Goal: Information Seeking & Learning: Compare options

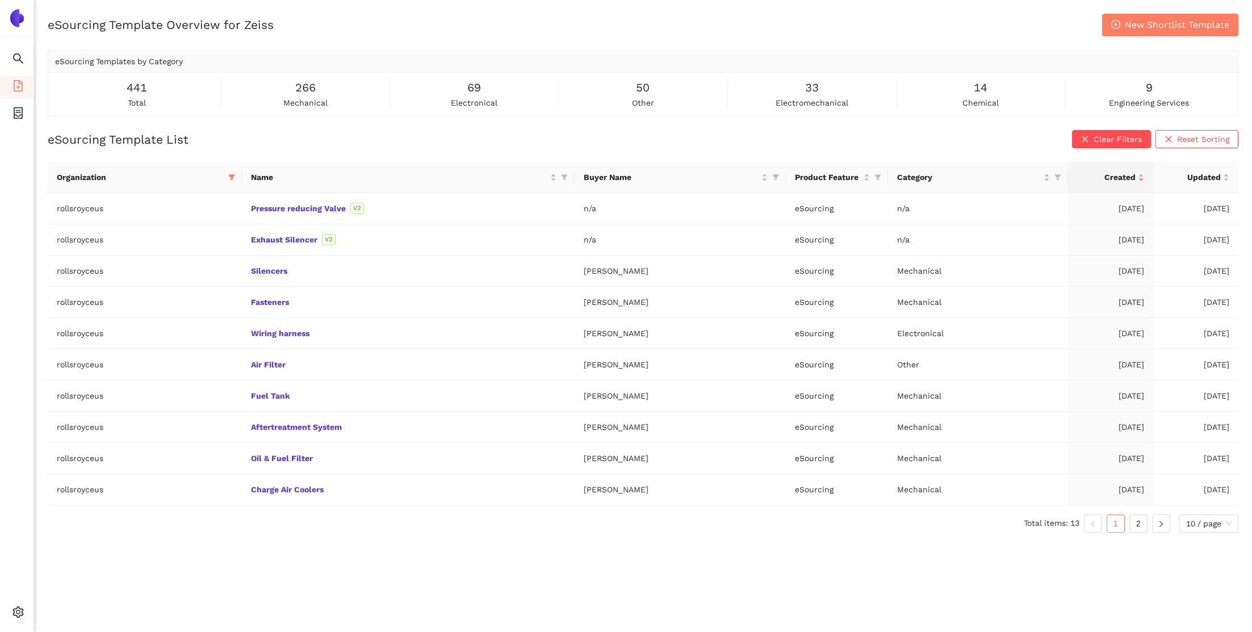
click at [563, 37] on div "eSourcing Template Overview for Zeiss New Shortlist Template eSourcing Template…" at bounding box center [643, 65] width 1191 height 103
click at [20, 611] on icon "setting" at bounding box center [18, 611] width 11 height 11
click at [86, 535] on span "Internal Area" at bounding box center [82, 530] width 51 height 9
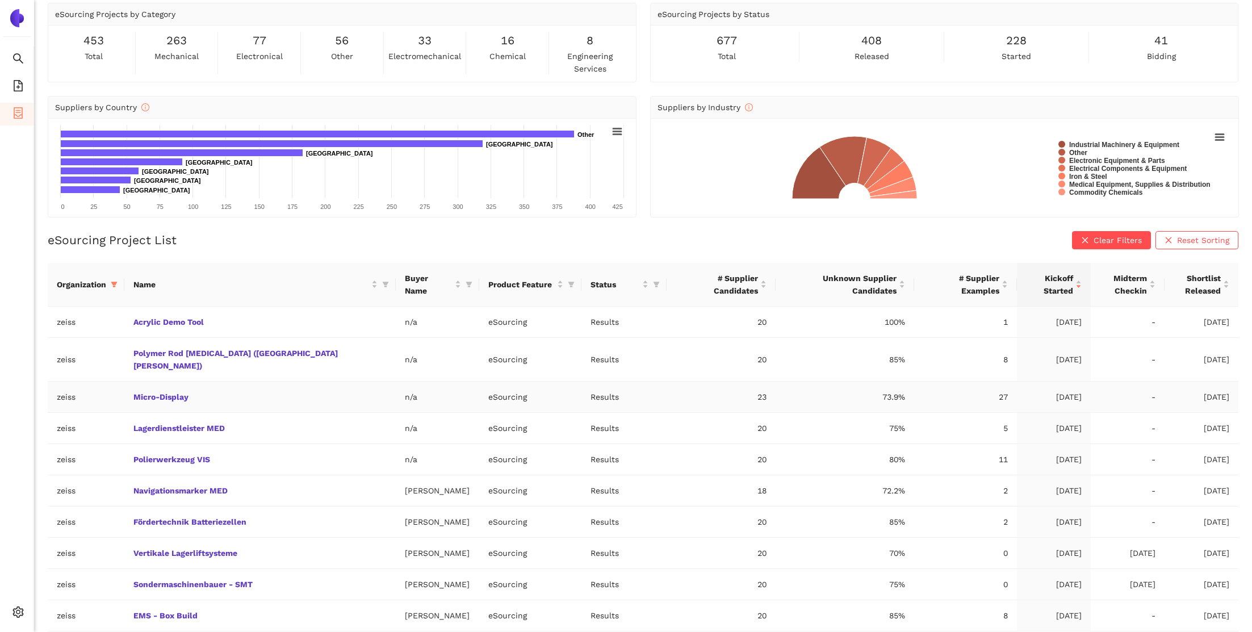
scroll to position [61, 0]
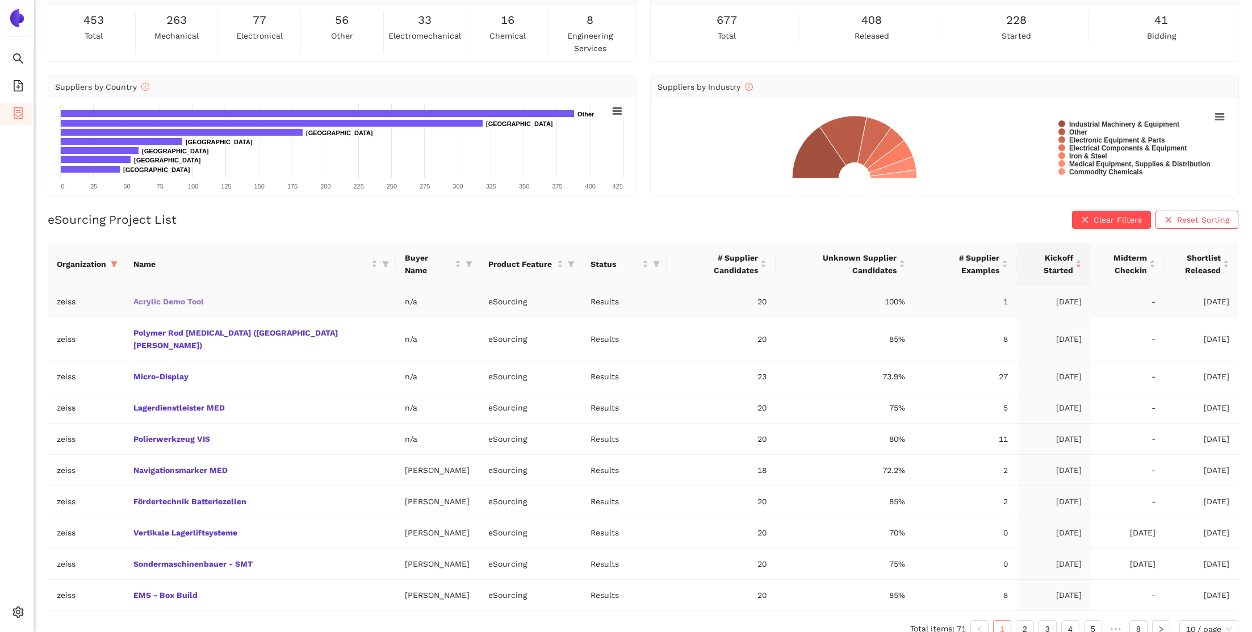
click at [0, 0] on link "Acrylic Demo Tool" at bounding box center [0, 0] width 0 height 0
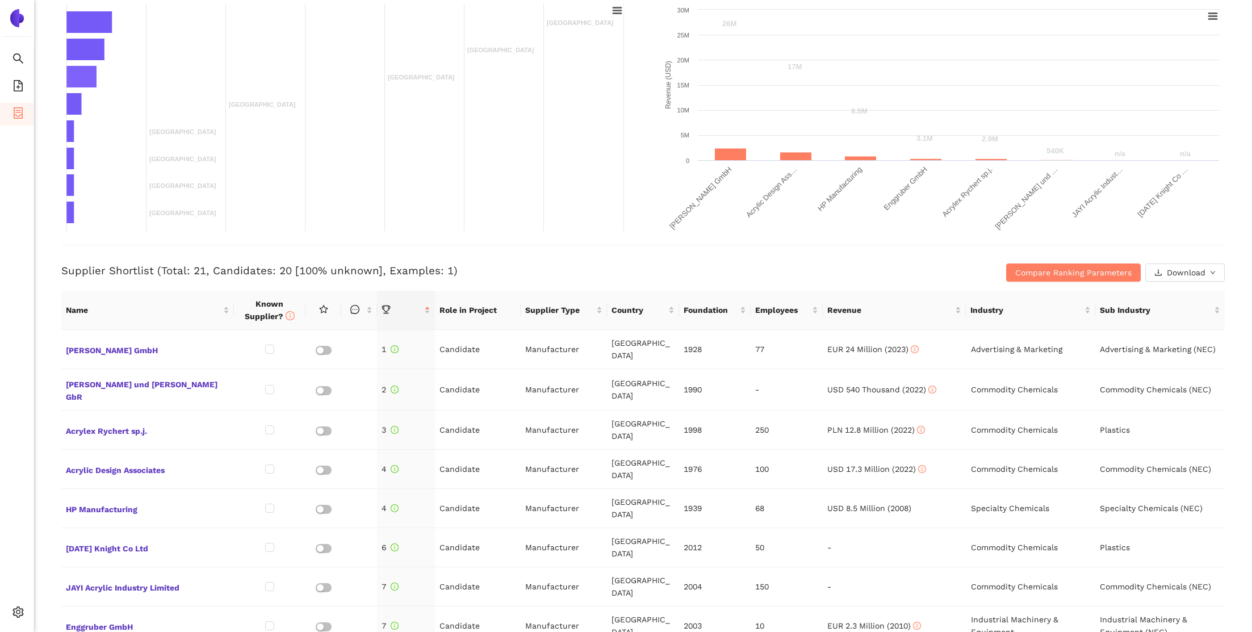
scroll to position [405, 0]
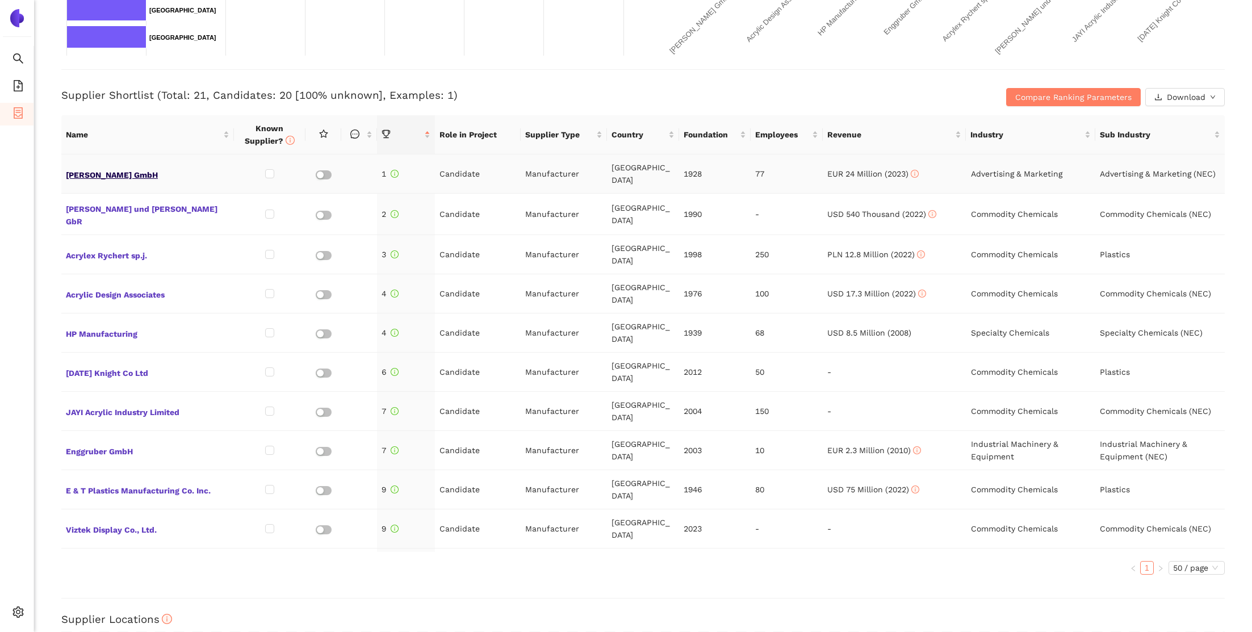
click at [93, 166] on span "[PERSON_NAME] GmbH" at bounding box center [148, 173] width 164 height 15
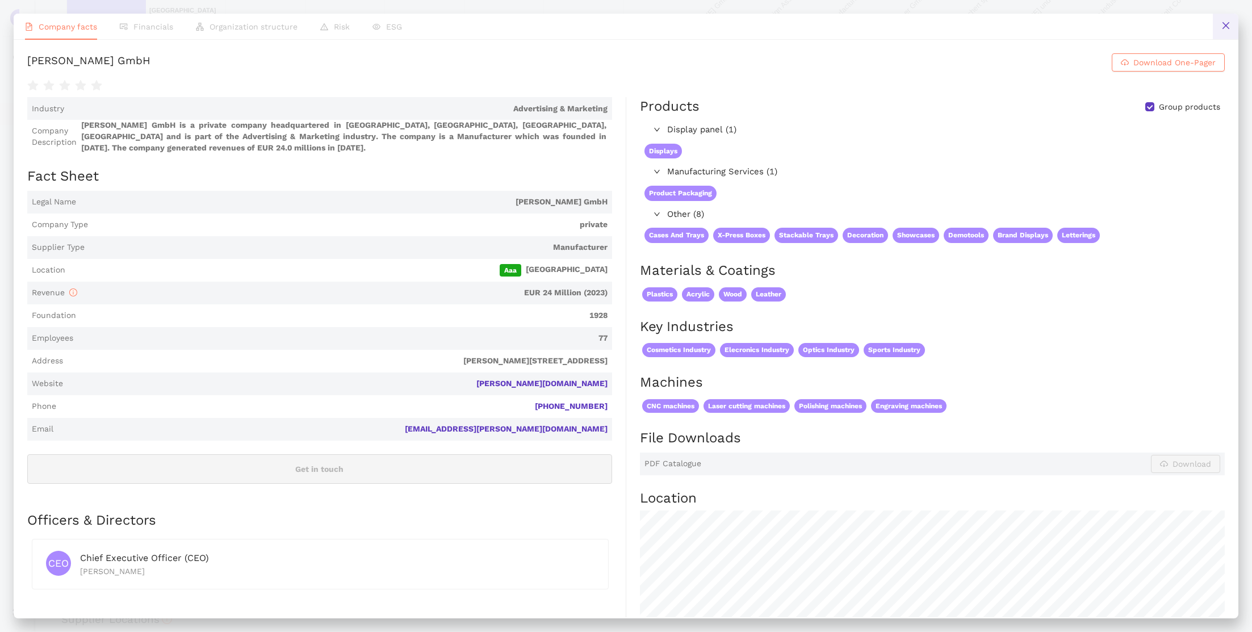
click at [1226, 21] on button at bounding box center [1226, 27] width 26 height 26
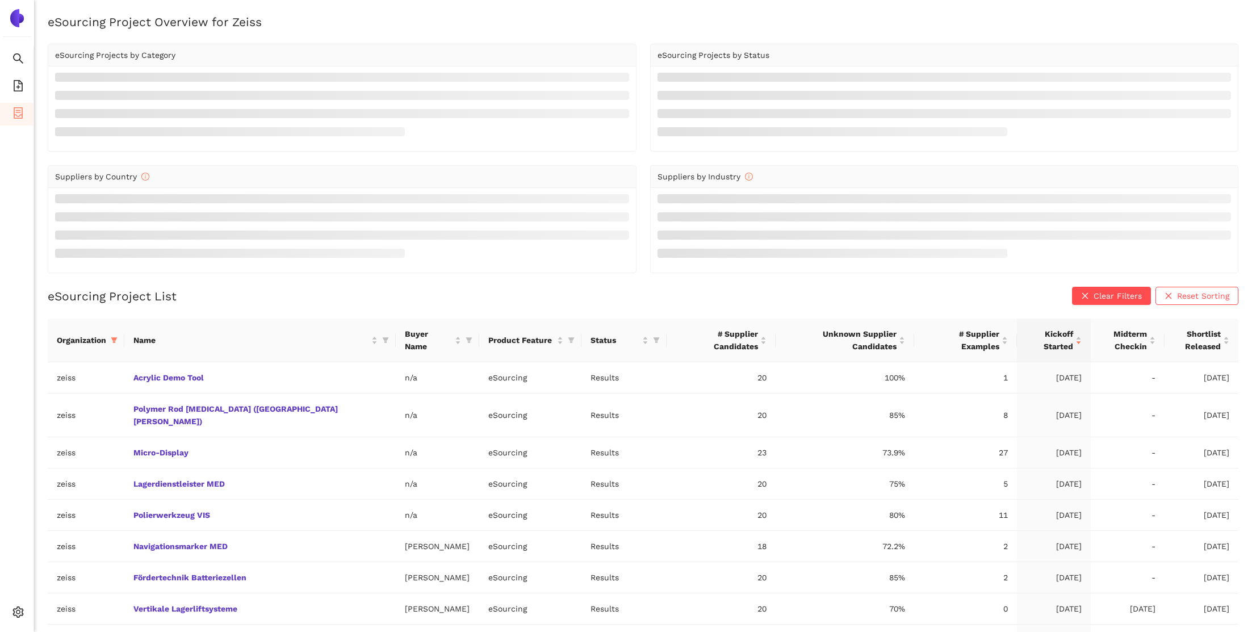
scroll to position [61, 0]
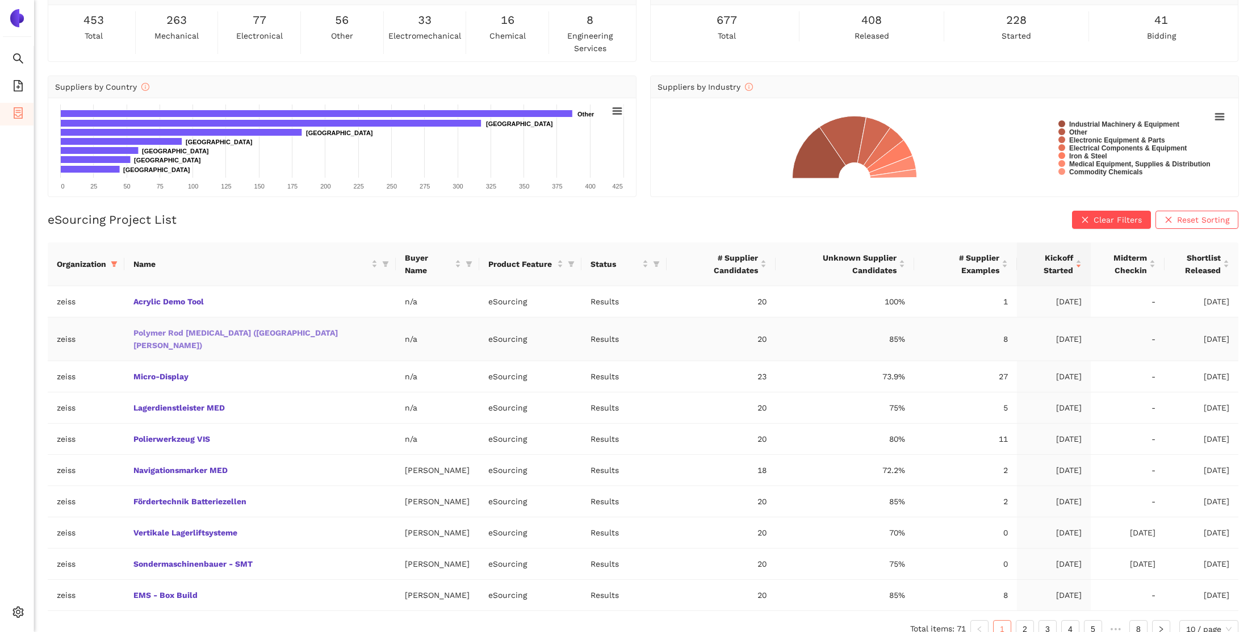
click at [0, 0] on link "Polymer Rod [MEDICAL_DATA] ([GEOGRAPHIC_DATA][PERSON_NAME])" at bounding box center [0, 0] width 0 height 0
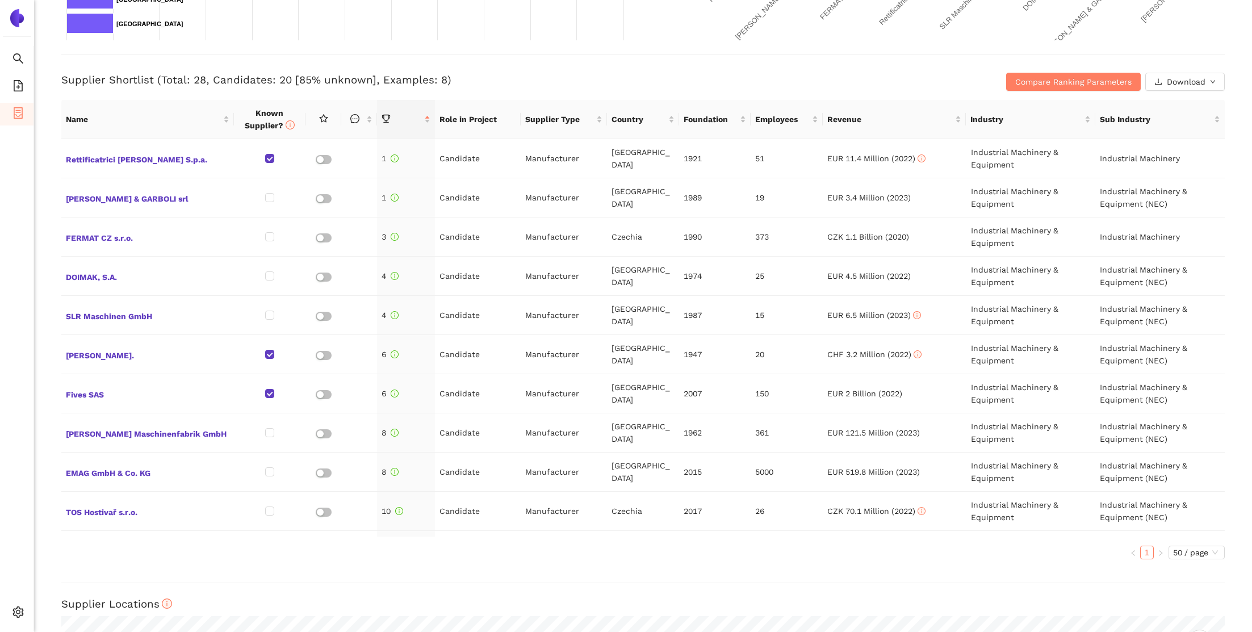
scroll to position [423, 0]
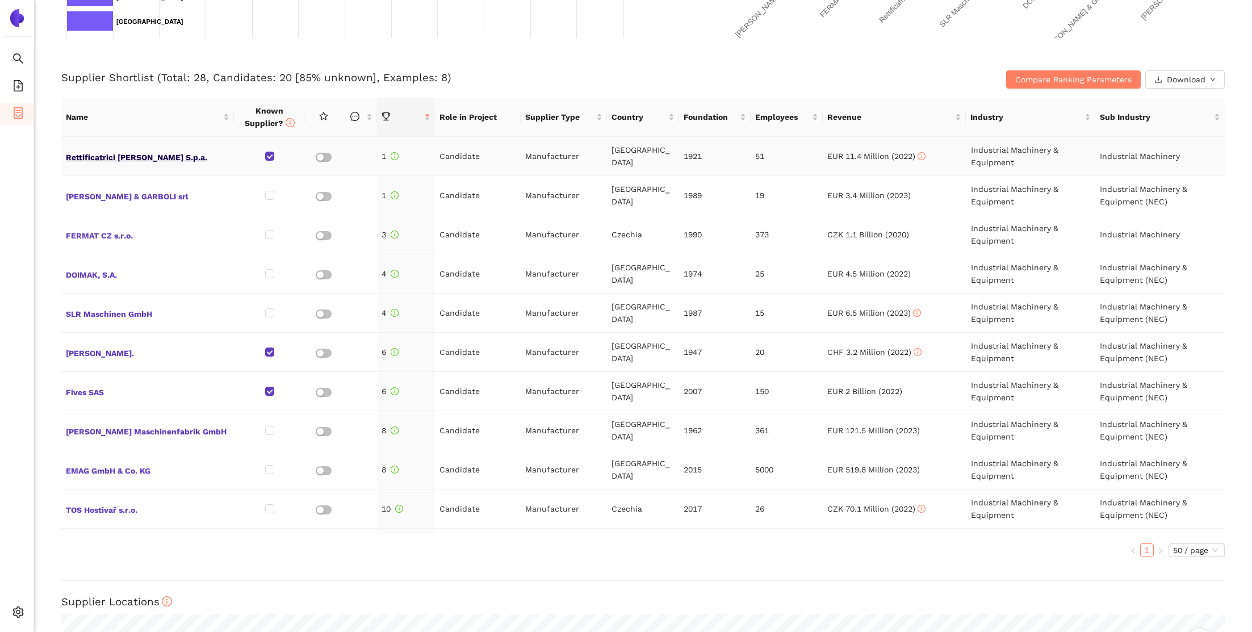
click at [111, 159] on span "Rettificatrici [PERSON_NAME] S.p.a." at bounding box center [148, 156] width 164 height 15
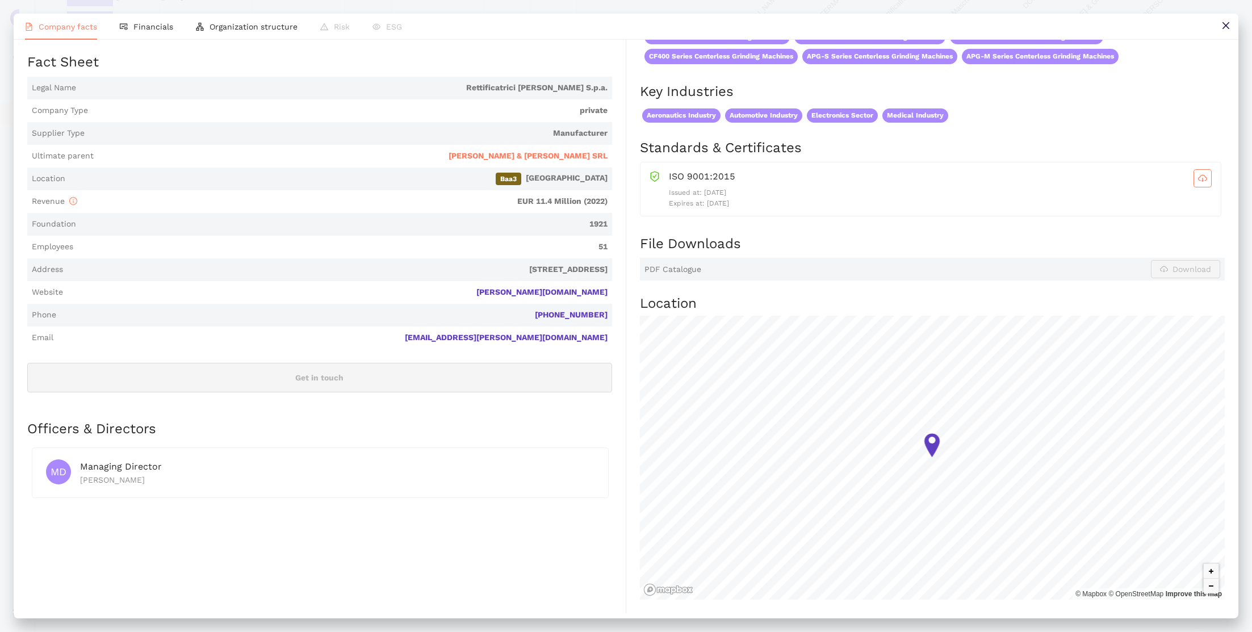
scroll to position [235, 0]
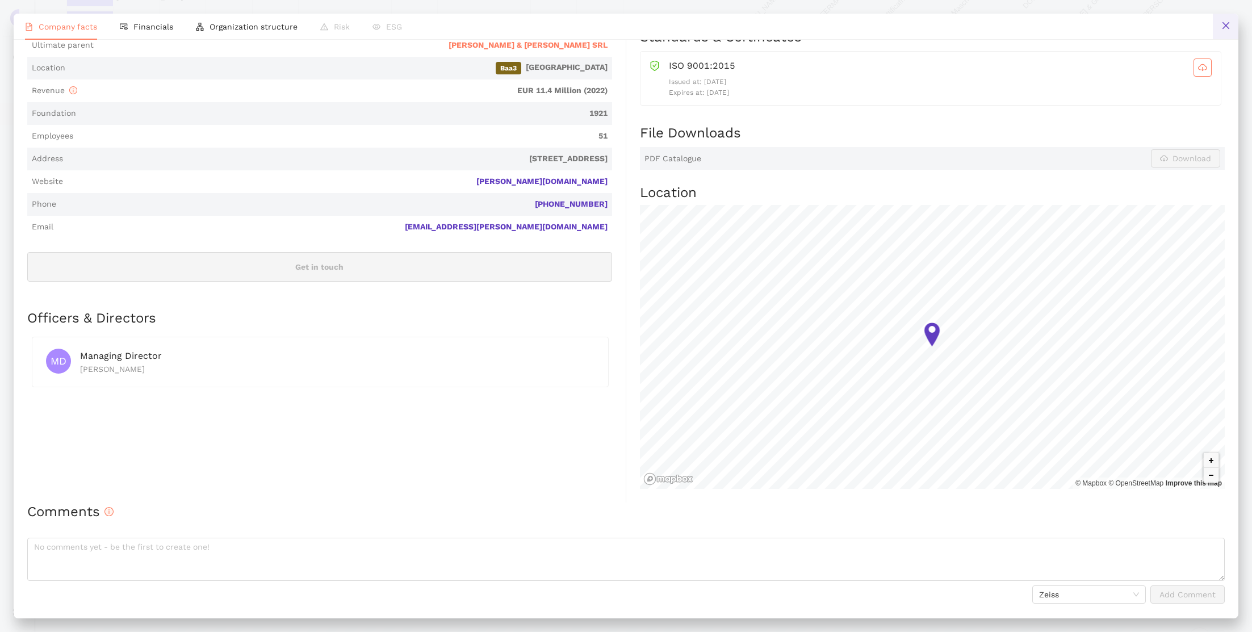
click at [1221, 28] on icon "close" at bounding box center [1225, 25] width 9 height 9
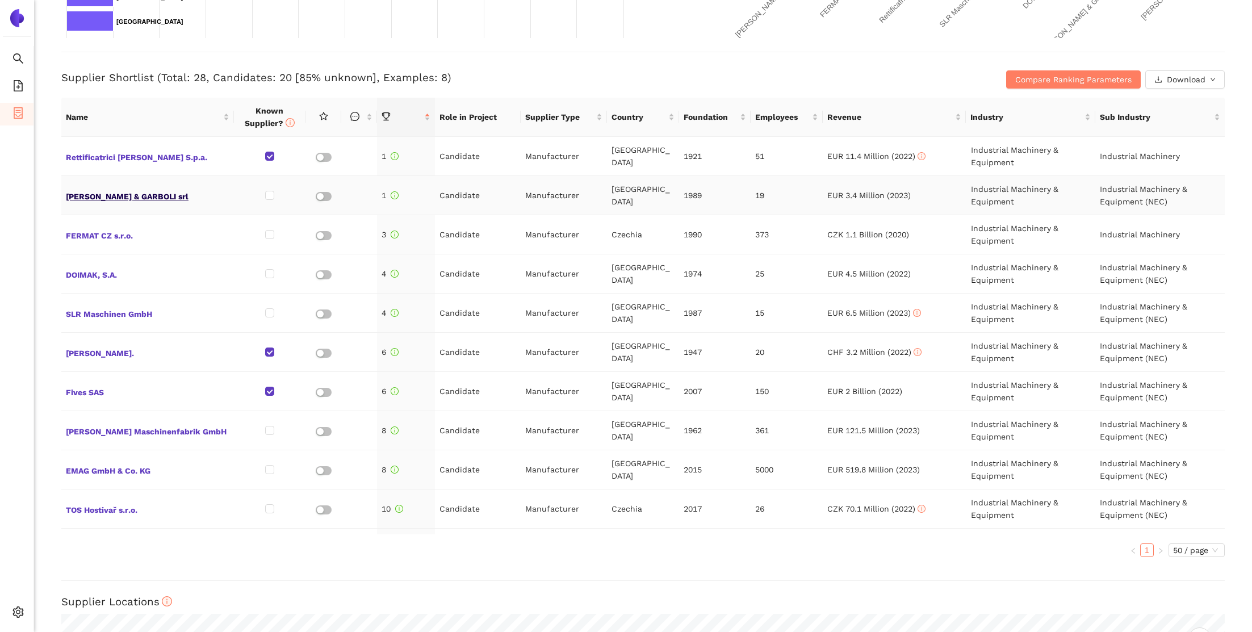
click at [112, 195] on span "[PERSON_NAME] & GARBOLI srl" at bounding box center [148, 195] width 164 height 15
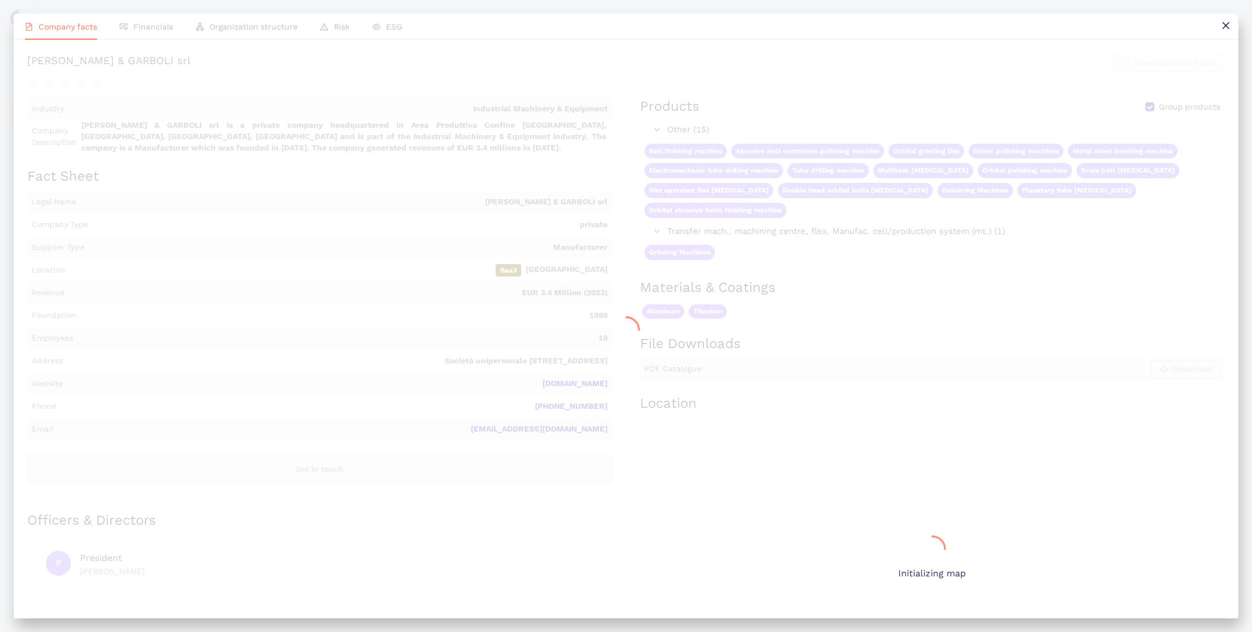
click at [112, 195] on div at bounding box center [626, 329] width 1225 height 577
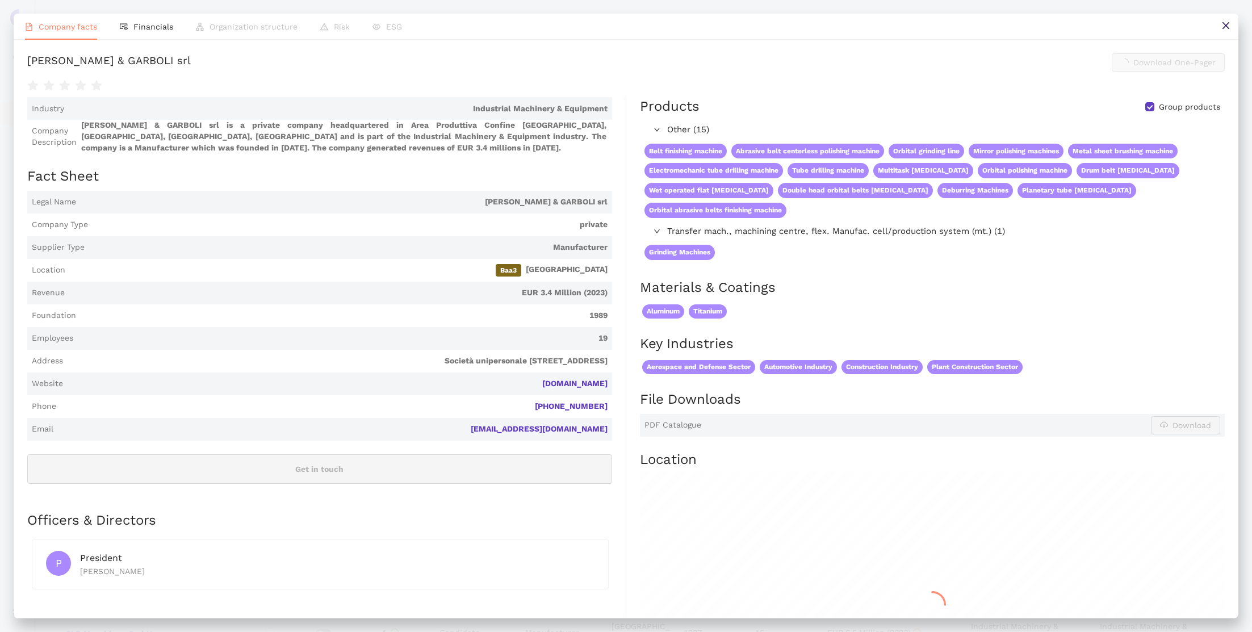
scroll to position [423, 0]
click at [0, 0] on link "[DOMAIN_NAME]" at bounding box center [0, 0] width 0 height 0
click at [1227, 22] on icon "close" at bounding box center [1225, 25] width 9 height 9
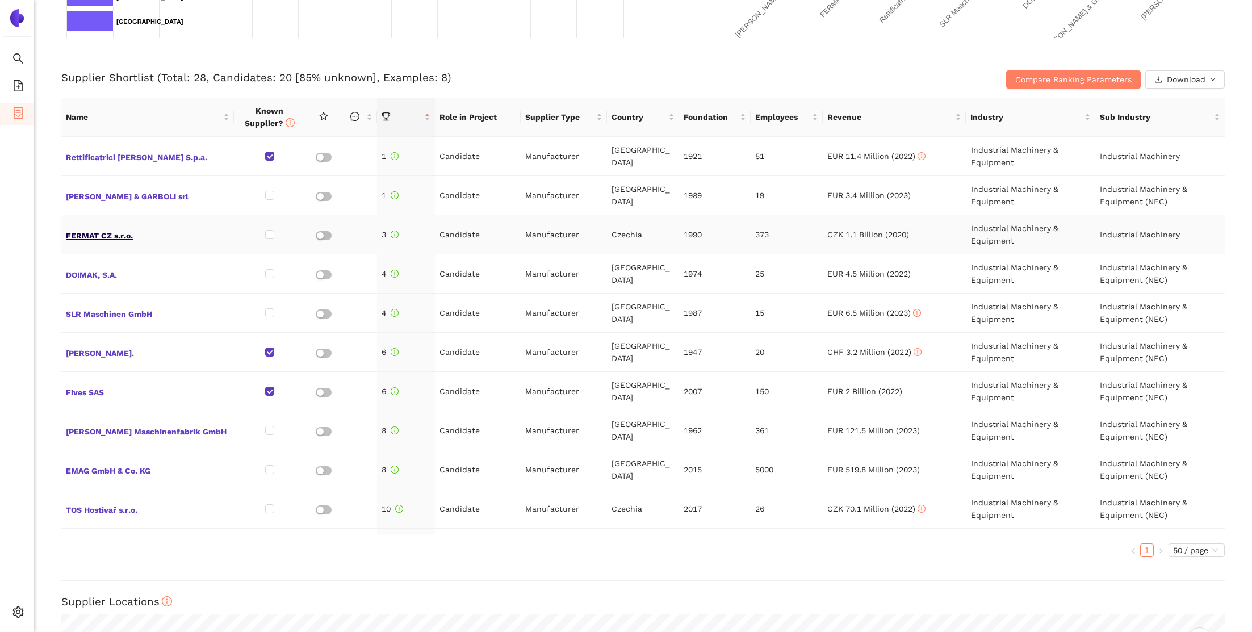
click at [95, 233] on span "FERMAT CZ s.r.o." at bounding box center [148, 234] width 164 height 15
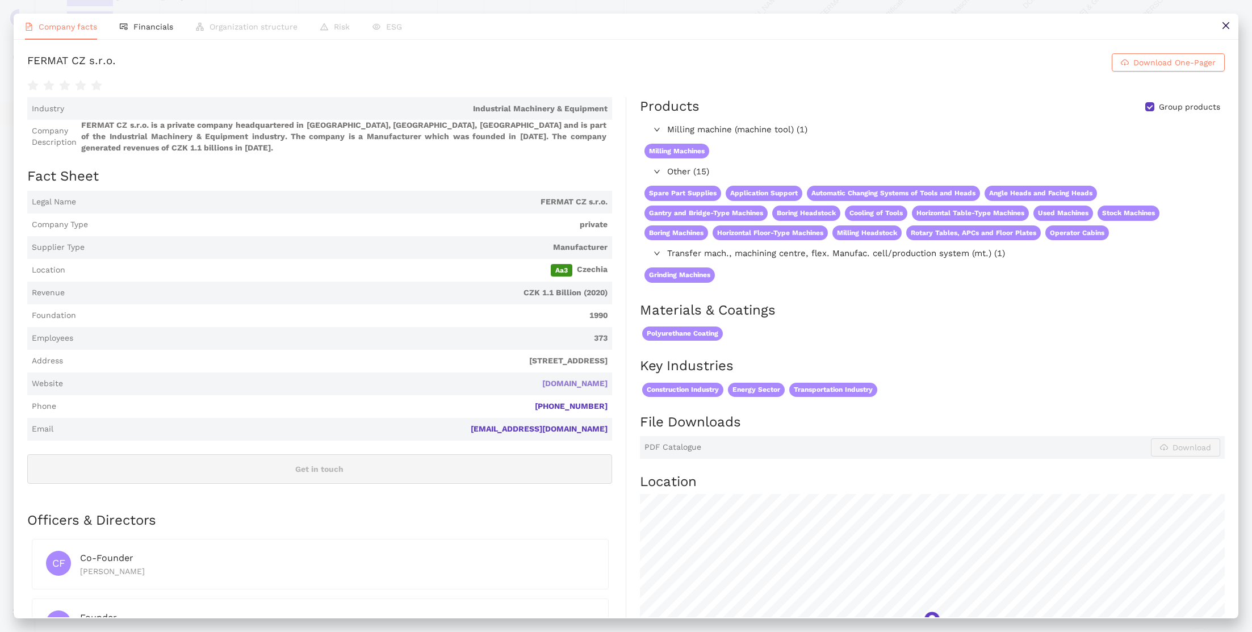
click at [0, 0] on link "[DOMAIN_NAME]" at bounding box center [0, 0] width 0 height 0
click at [1229, 28] on icon "close" at bounding box center [1225, 25] width 9 height 9
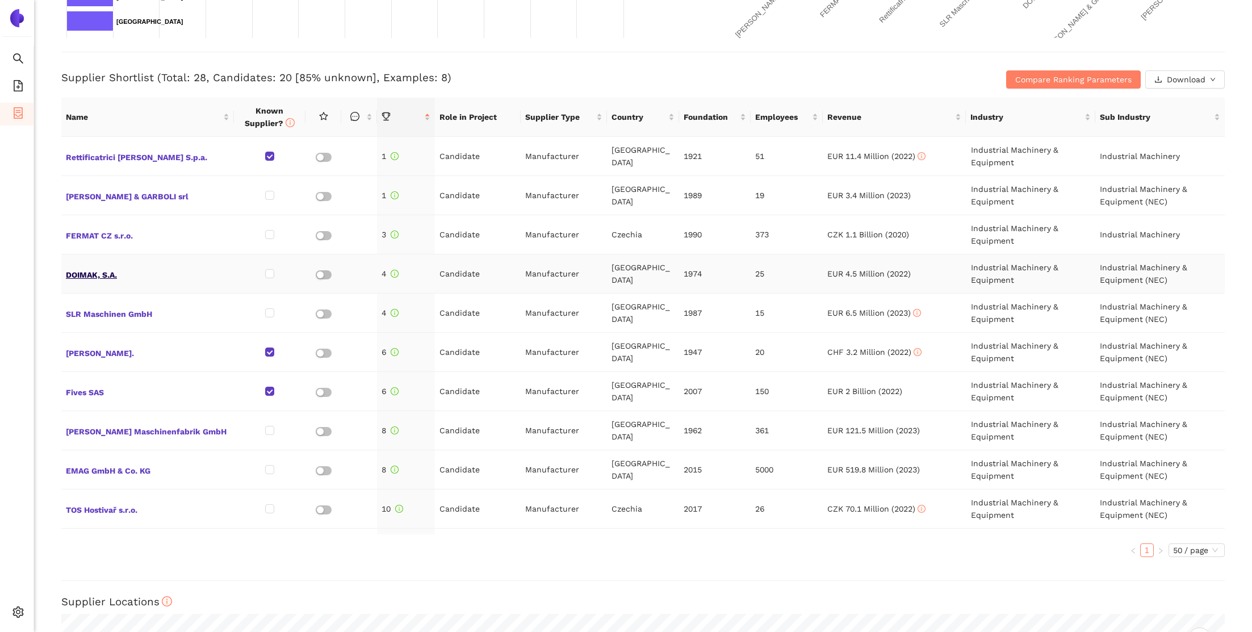
click at [100, 267] on span "DOIMAK, S.A." at bounding box center [148, 273] width 164 height 15
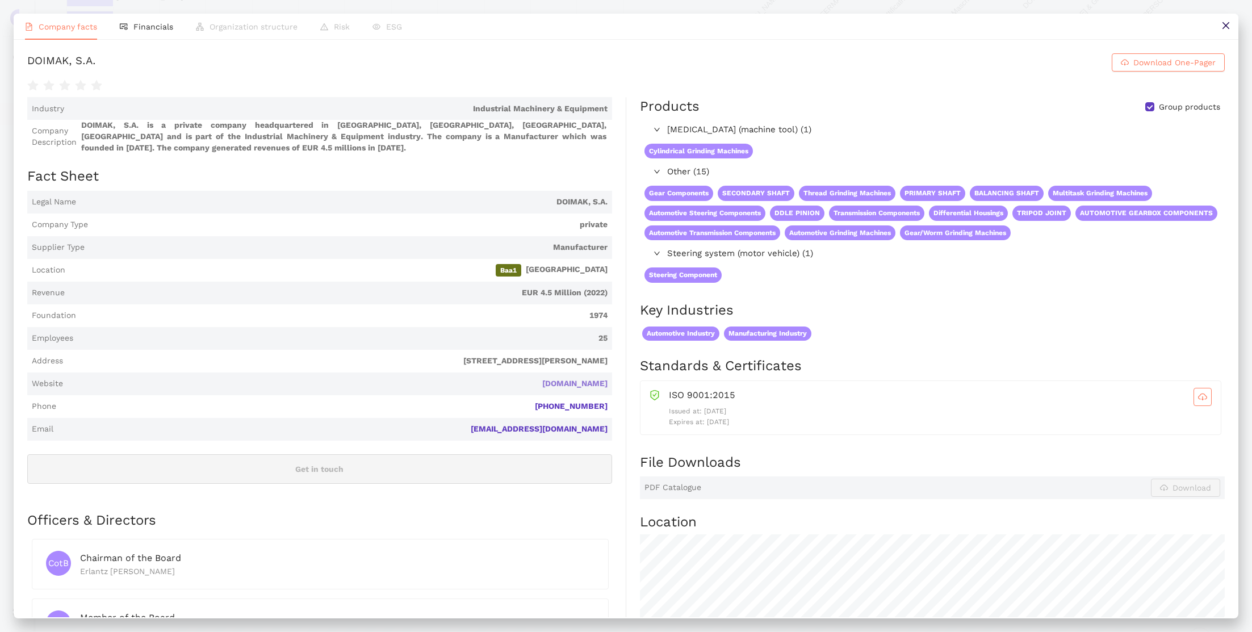
click at [0, 0] on link "[DOMAIN_NAME]" at bounding box center [0, 0] width 0 height 0
click at [1224, 23] on icon "close" at bounding box center [1225, 25] width 9 height 9
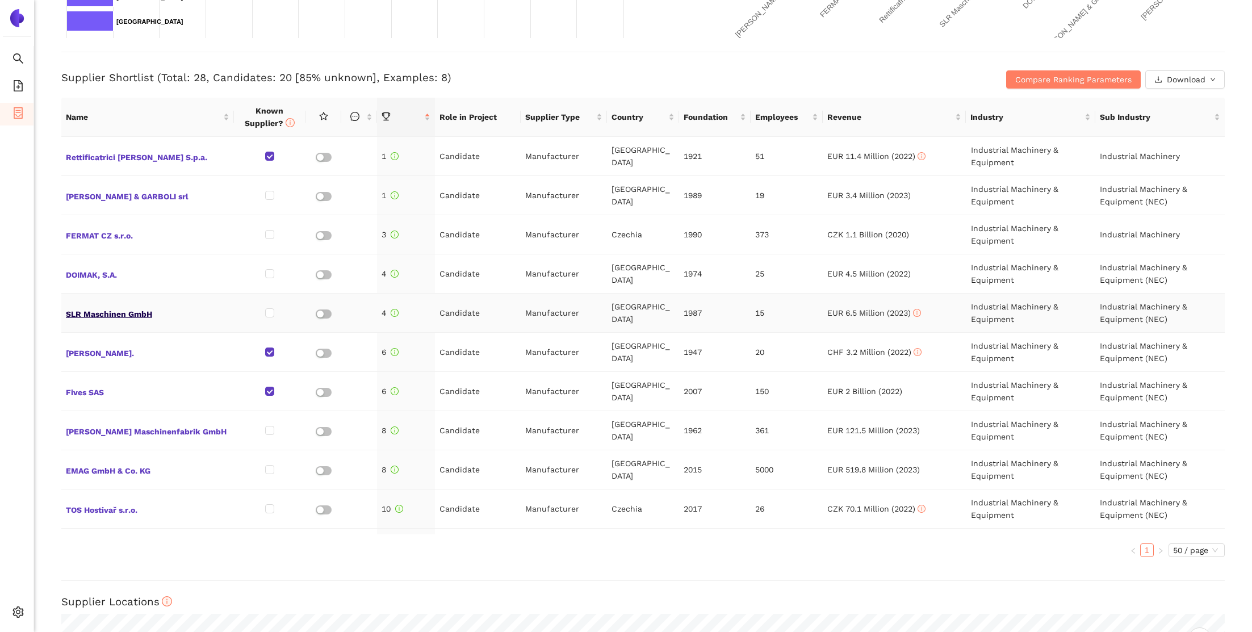
click at [127, 311] on span "SLR Maschinen GmbH" at bounding box center [148, 312] width 164 height 15
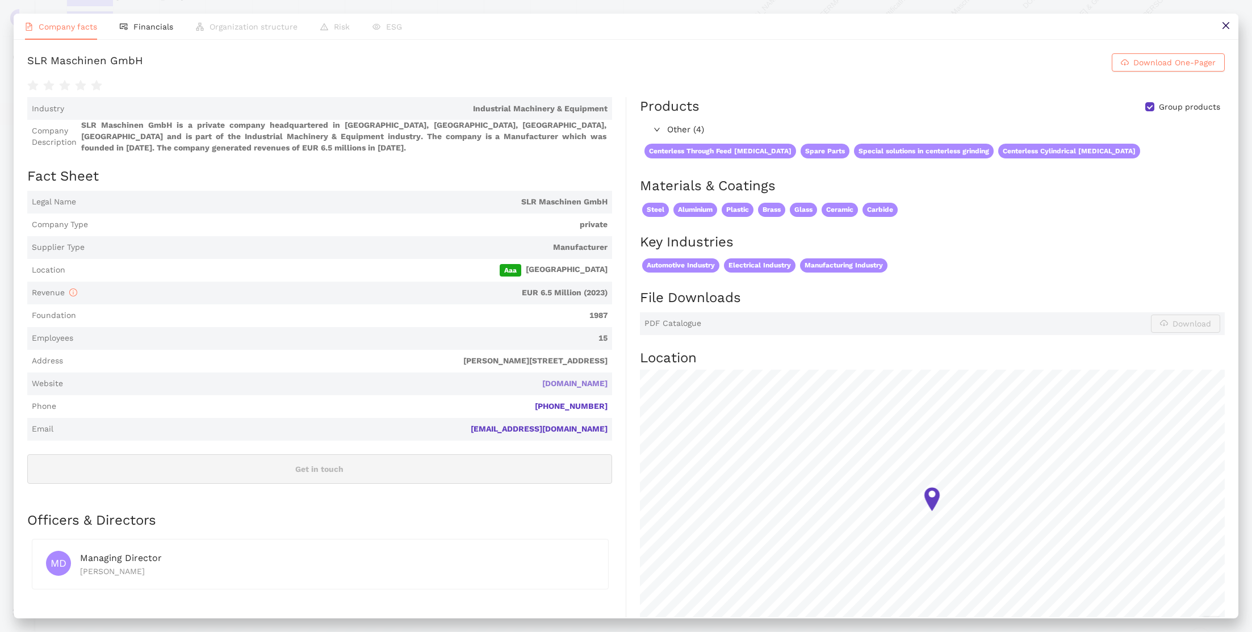
click at [0, 0] on link "[DOMAIN_NAME]" at bounding box center [0, 0] width 0 height 0
